Goal: Check status: Check status

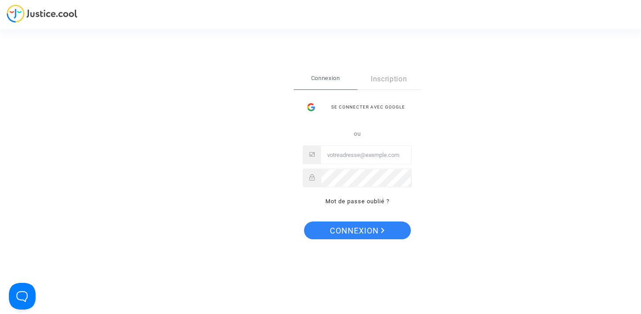
type input "[EMAIL_ADDRESS][DOMAIN_NAME]"
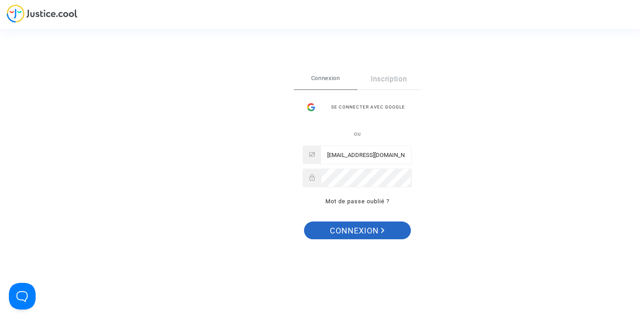
click at [354, 230] on span "Connexion" at bounding box center [357, 231] width 55 height 19
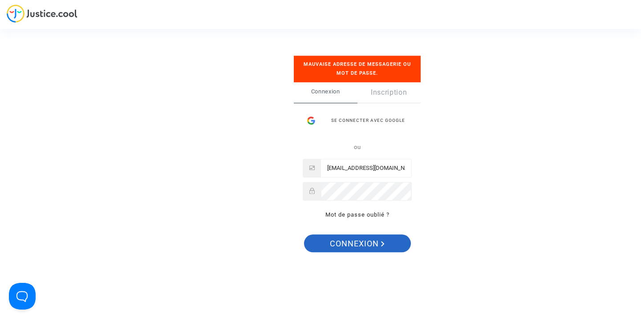
click at [366, 250] on span "Connexion" at bounding box center [357, 244] width 55 height 19
click at [367, 212] on link "Mot de passe oublié ?" at bounding box center [357, 214] width 64 height 7
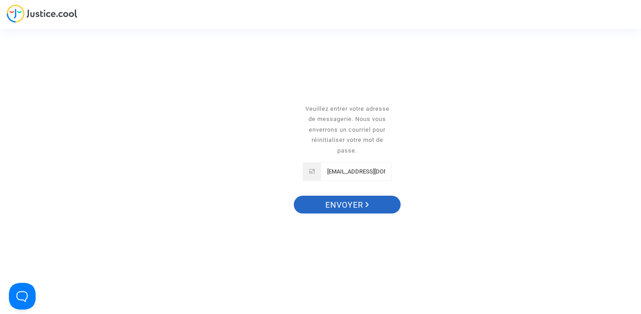
click at [351, 205] on span "Envoyer" at bounding box center [347, 205] width 44 height 19
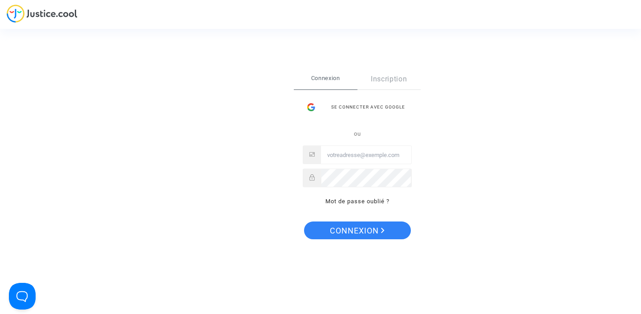
type input "[EMAIL_ADDRESS][DOMAIN_NAME]"
click at [319, 176] on div at bounding box center [357, 178] width 109 height 19
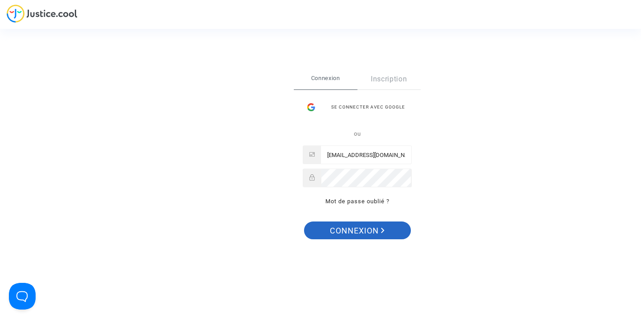
click at [343, 226] on span "Connexion" at bounding box center [357, 231] width 55 height 19
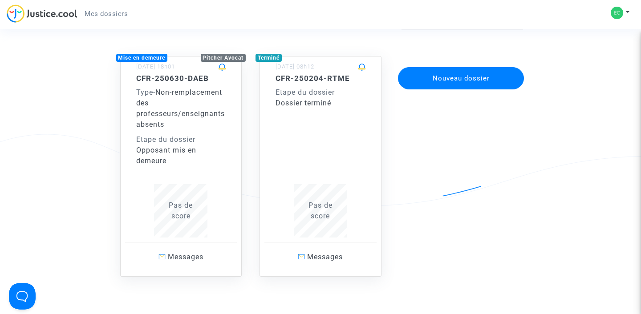
scroll to position [58, 0]
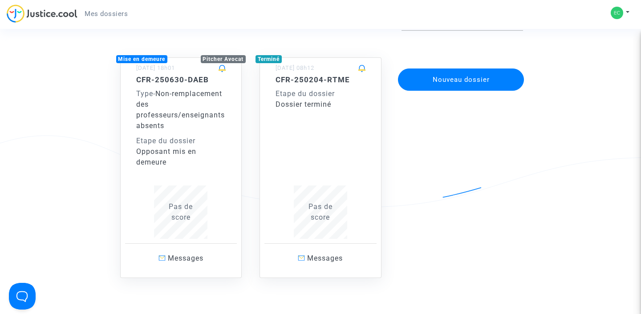
click at [184, 81] on h5 "CFR-250630-DAEB" at bounding box center [181, 79] width 90 height 9
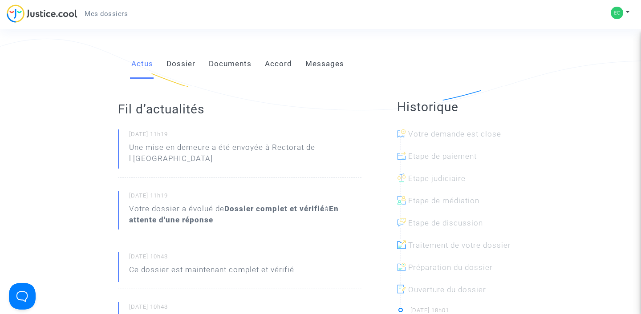
scroll to position [125, 0]
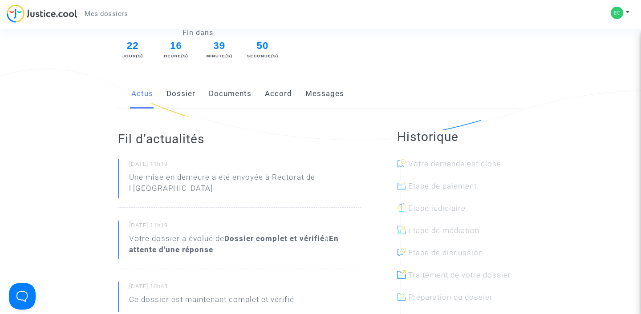
click at [179, 97] on link "Dossier" at bounding box center [180, 93] width 29 height 29
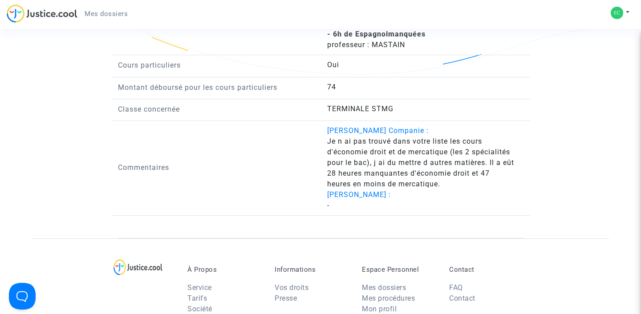
scroll to position [905, 0]
